Goal: Navigation & Orientation: Understand site structure

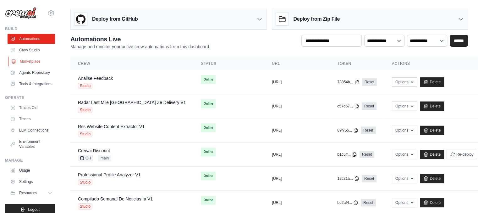
click at [28, 64] on link "Marketplace" at bounding box center [31, 62] width 47 height 10
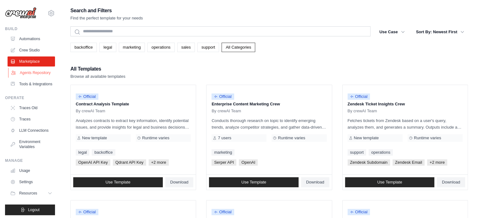
click at [29, 76] on link "Agents Repository" at bounding box center [31, 73] width 47 height 10
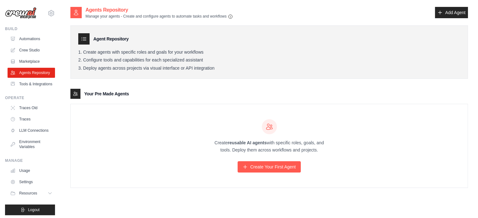
click at [25, 49] on link "Crew Studio" at bounding box center [31, 50] width 47 height 10
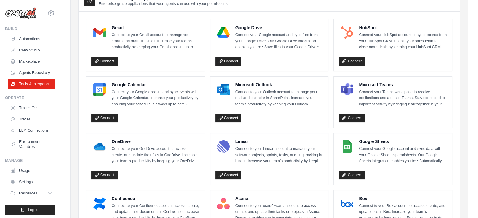
scroll to position [31, 0]
